Goal: Information Seeking & Learning: Learn about a topic

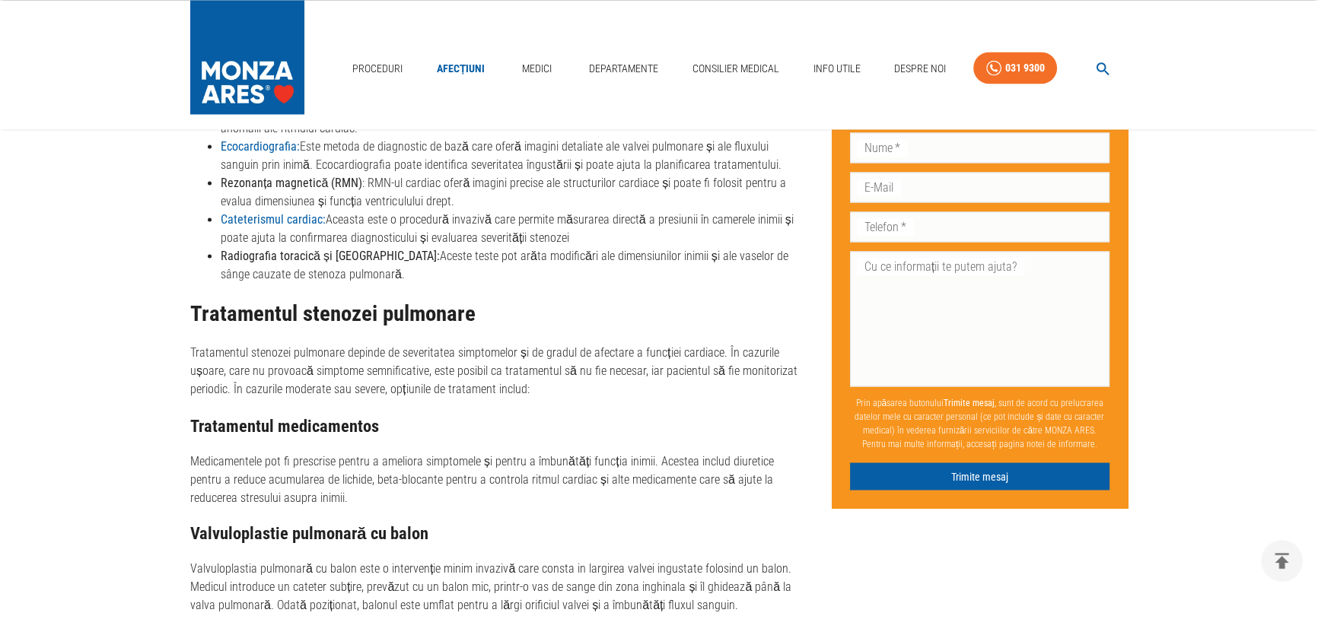
scroll to position [3250, 0]
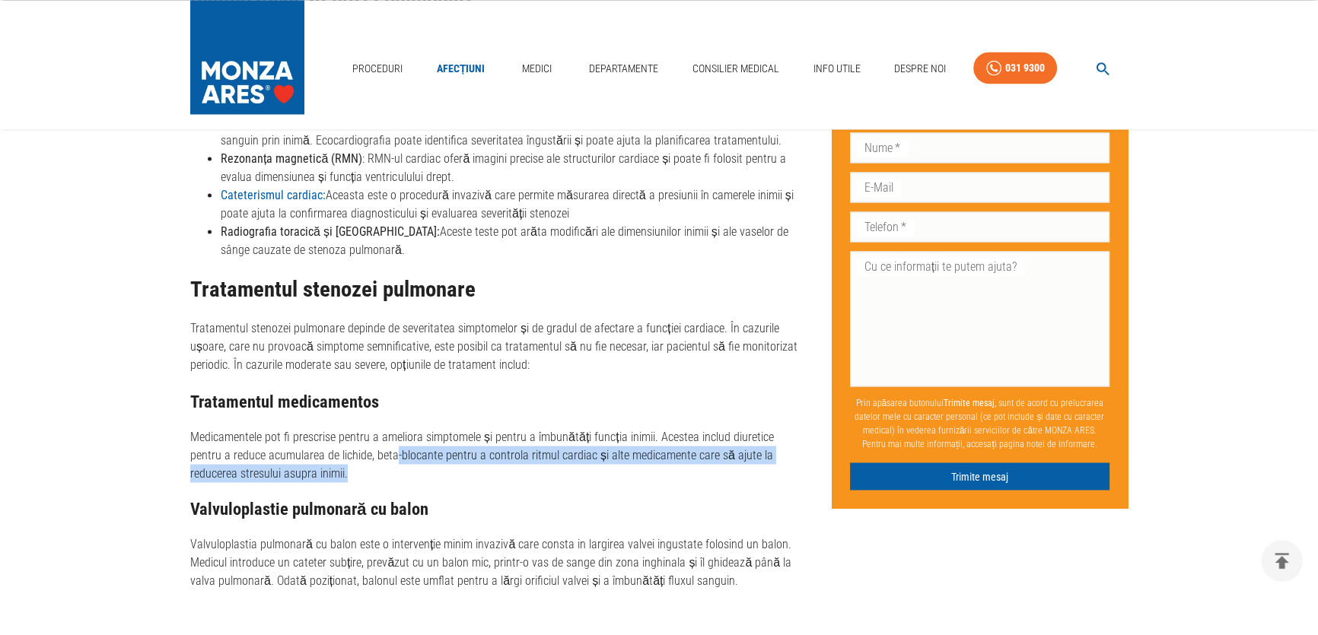
drag, startPoint x: 396, startPoint y: 380, endPoint x: 492, endPoint y: 400, distance: 98.0
click at [492, 428] on p "Medicamentele pot fi prescrise pentru a ameliora simptomele și pentru a îmbunăt…" at bounding box center [498, 455] width 617 height 55
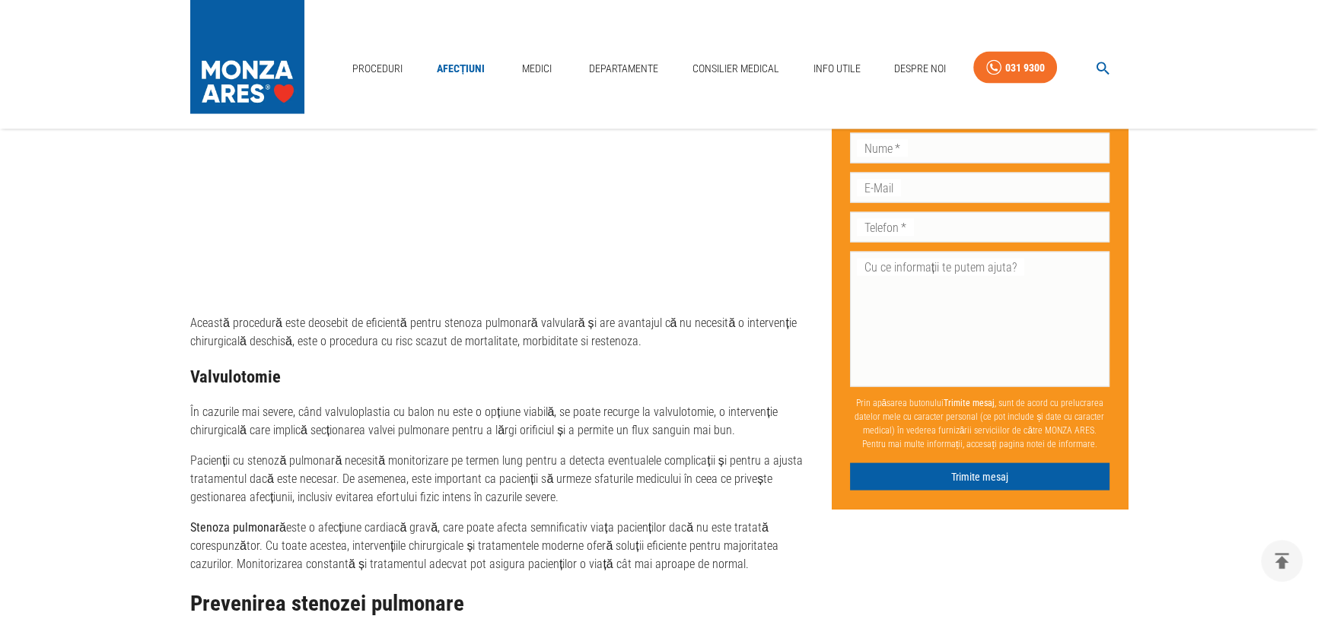
scroll to position [3873, 0]
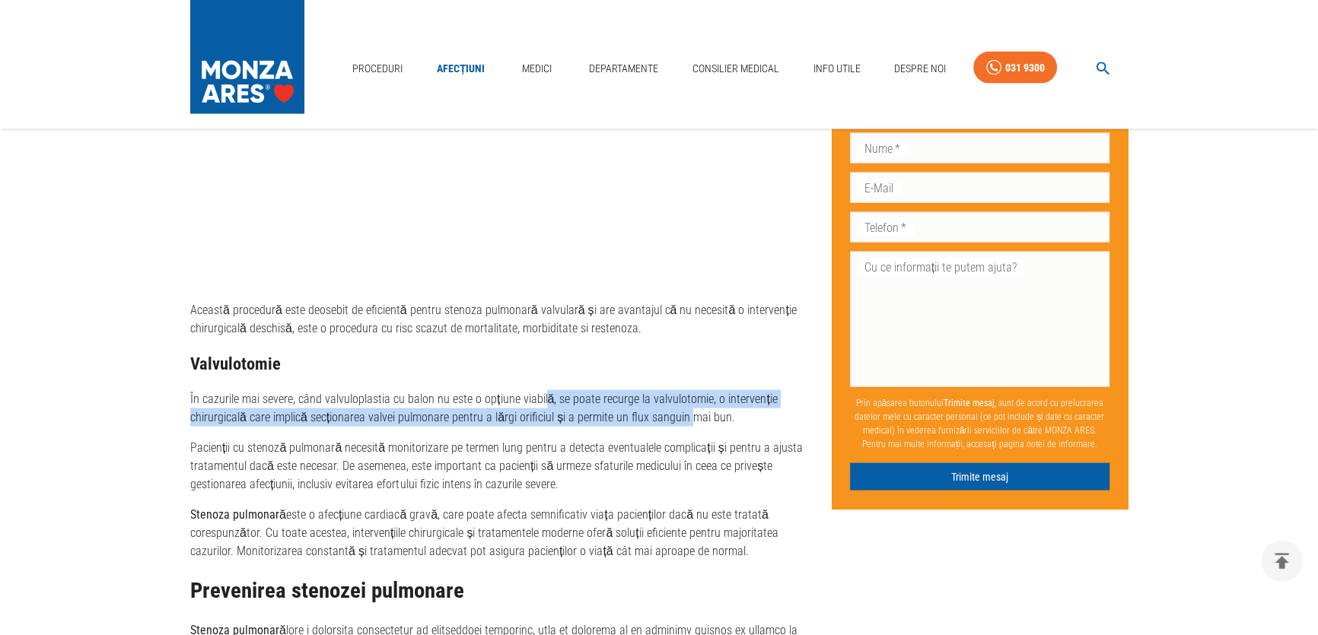
drag, startPoint x: 583, startPoint y: 325, endPoint x: 689, endPoint y: 343, distance: 108.1
click at [687, 390] on p "În cazurile mai severe, când valvuloplastia cu balon nu este o opțiune viabilă,…" at bounding box center [498, 408] width 617 height 37
click at [693, 390] on p "În cazurile mai severe, când valvuloplastia cu balon nu este o opțiune viabilă,…" at bounding box center [498, 408] width 617 height 37
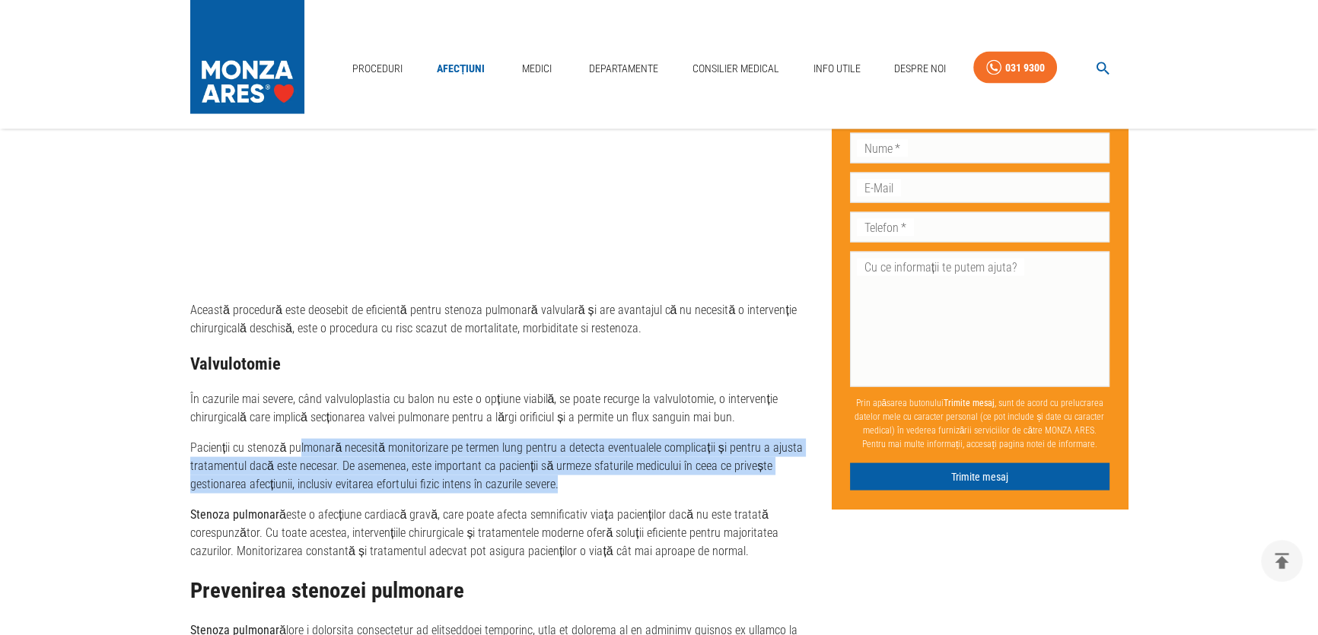
drag, startPoint x: 297, startPoint y: 376, endPoint x: 567, endPoint y: 412, distance: 271.7
click at [567, 439] on p "Pacienții cu stenoză pulmonară necesită monitorizare pe termen lung pentru a de…" at bounding box center [498, 466] width 617 height 55
click at [568, 439] on p "Pacienții cu stenoză pulmonară necesită monitorizare pe termen lung pentru a de…" at bounding box center [498, 466] width 617 height 55
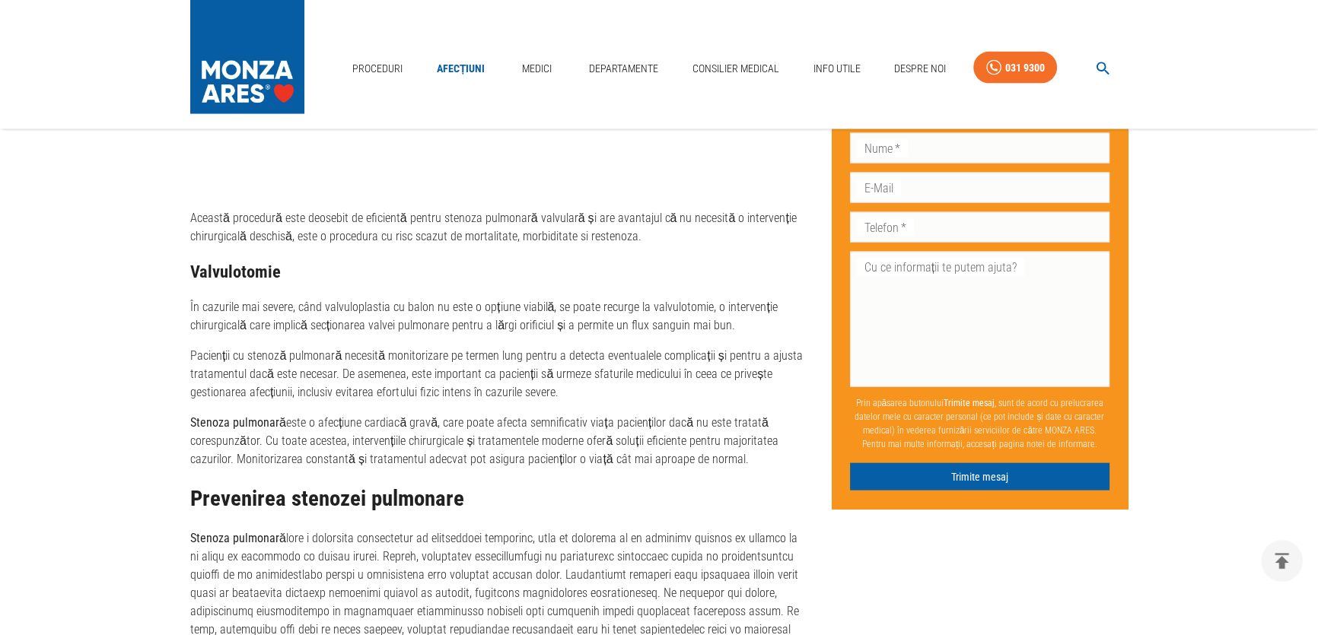
scroll to position [4150, 0]
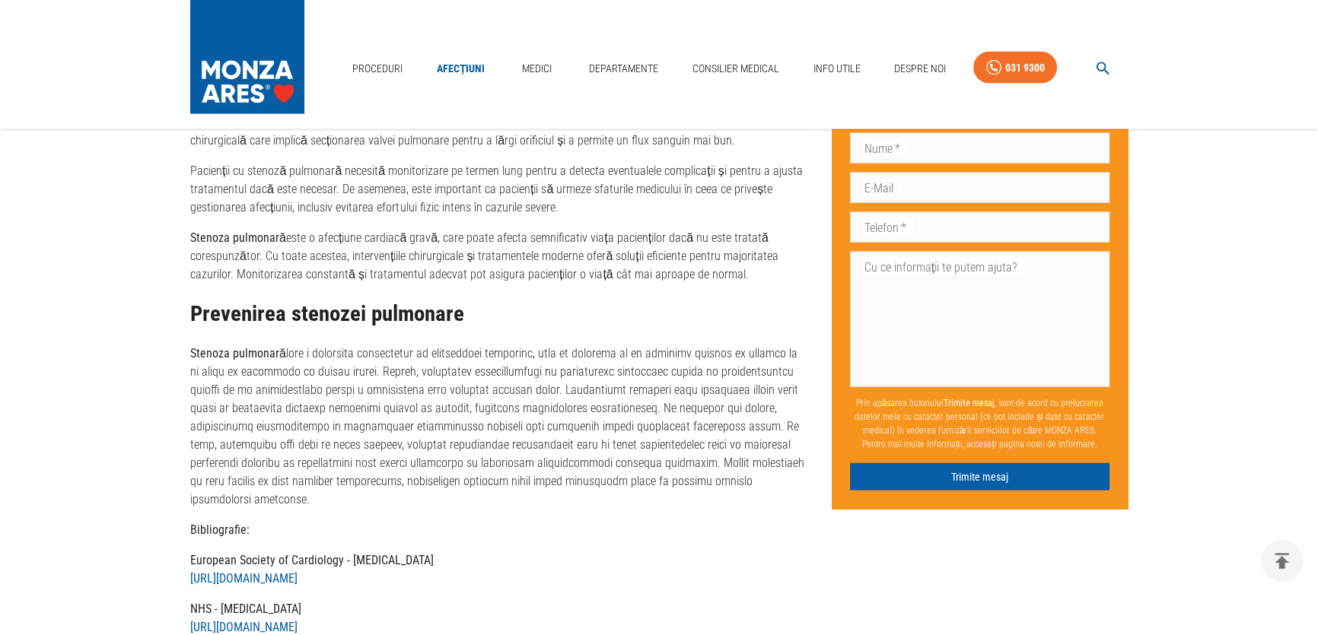
drag, startPoint x: 510, startPoint y: 364, endPoint x: 692, endPoint y: 409, distance: 187.3
click at [692, 409] on p "Stenoza pulmonară" at bounding box center [498, 427] width 617 height 164
click at [691, 411] on p "Stenoza pulmonară" at bounding box center [498, 427] width 617 height 164
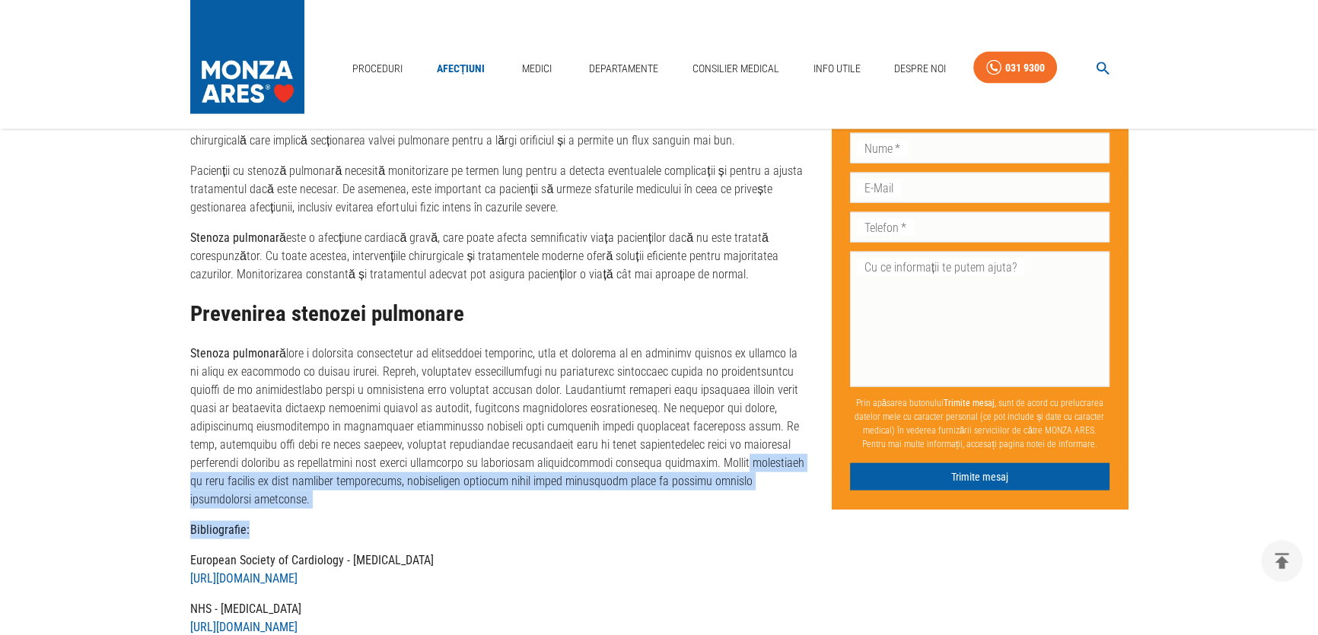
drag, startPoint x: 498, startPoint y: 384, endPoint x: 657, endPoint y: 417, distance: 161.6
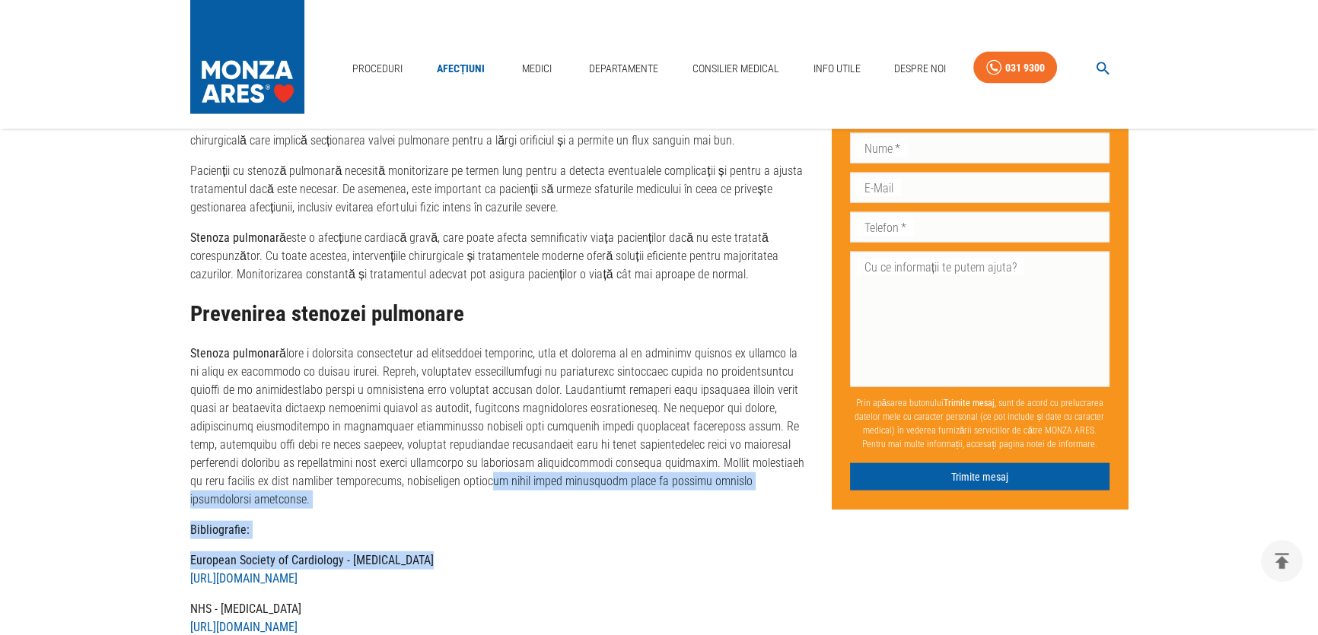
drag, startPoint x: 274, startPoint y: 402, endPoint x: 435, endPoint y: 463, distance: 172.4
